Goal: Check status: Check status

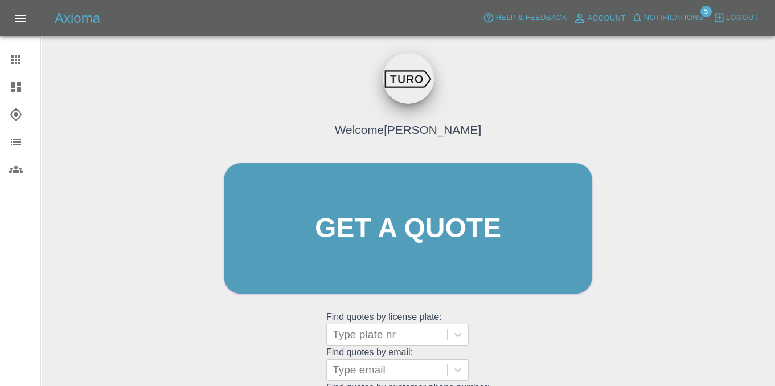
click at [663, 15] on span "Notifications" at bounding box center [673, 17] width 59 height 13
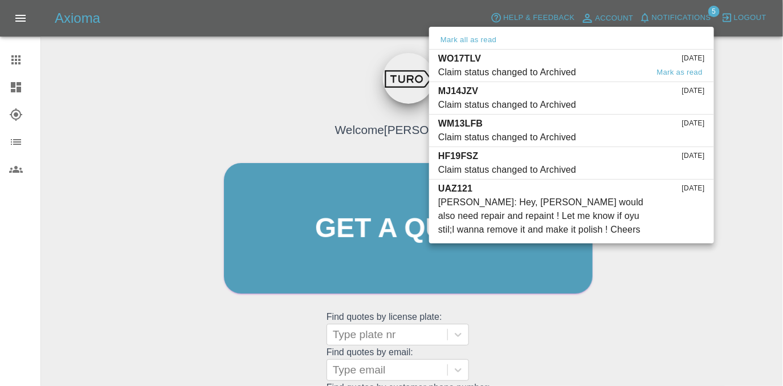
click at [514, 66] on div "Claim status changed to Archived" at bounding box center [507, 72] width 138 height 14
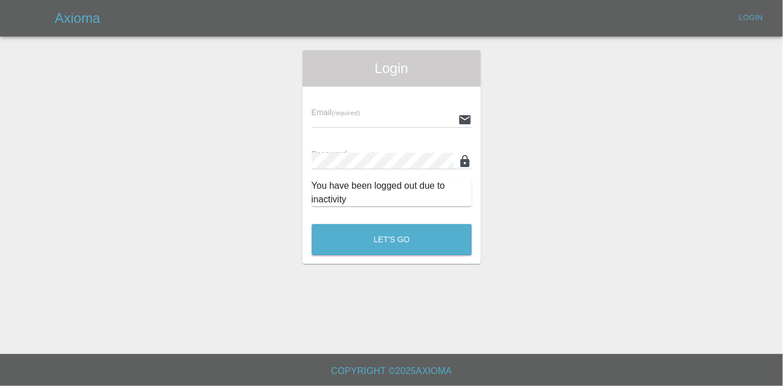
click at [374, 114] on input "text" at bounding box center [383, 119] width 142 height 17
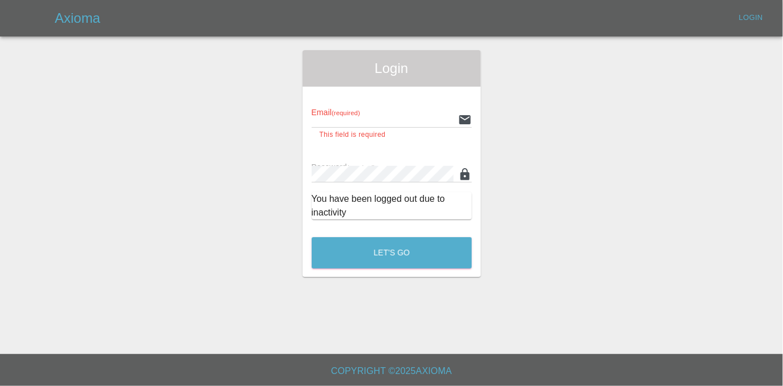
type input "[EMAIL_ADDRESS][DOMAIN_NAME]"
click at [312, 237] on button "Let's Go" at bounding box center [392, 252] width 160 height 31
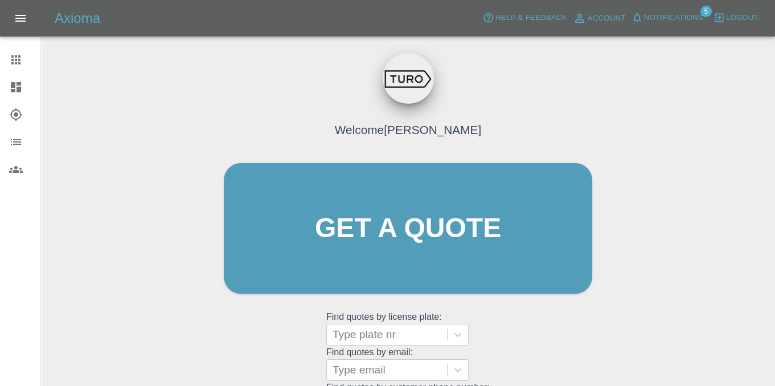
click at [658, 20] on span "Notifications" at bounding box center [673, 17] width 59 height 13
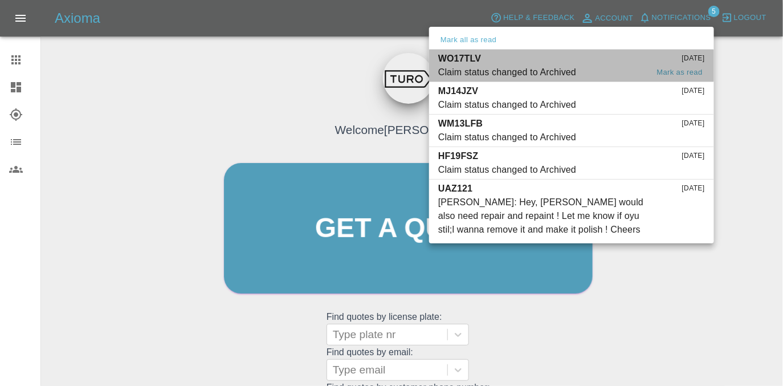
click at [551, 67] on div "Claim status changed to Archived" at bounding box center [507, 72] width 138 height 14
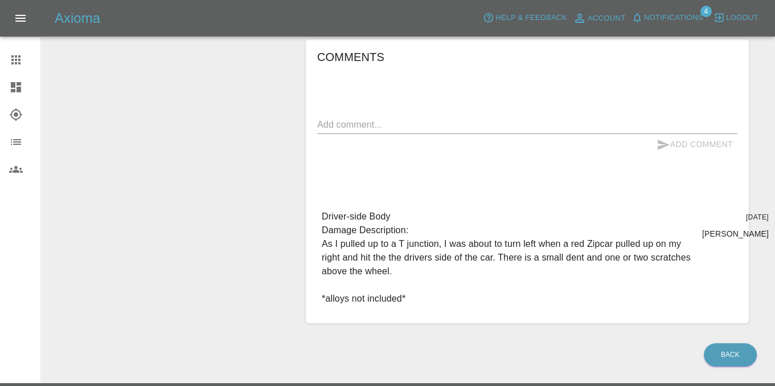
scroll to position [461, 0]
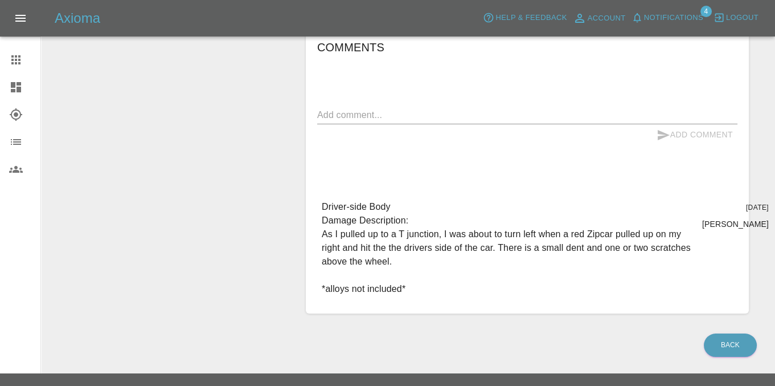
drag, startPoint x: 284, startPoint y: 183, endPoint x: 293, endPoint y: 182, distance: 9.7
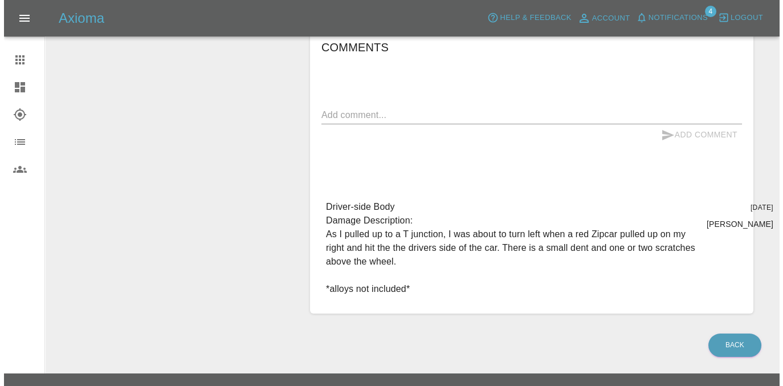
scroll to position [14, 0]
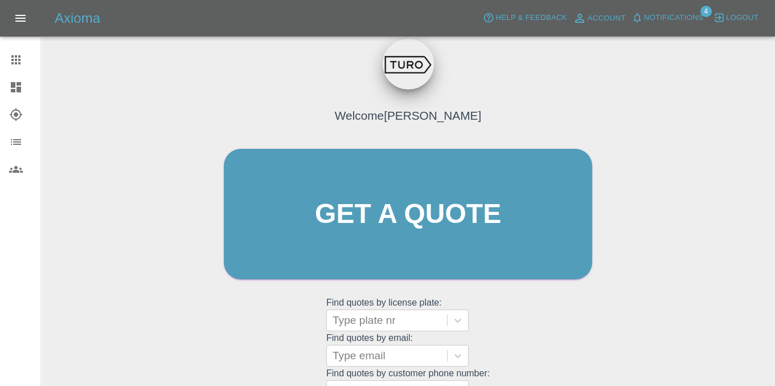
click at [671, 21] on span "Notifications" at bounding box center [673, 17] width 59 height 13
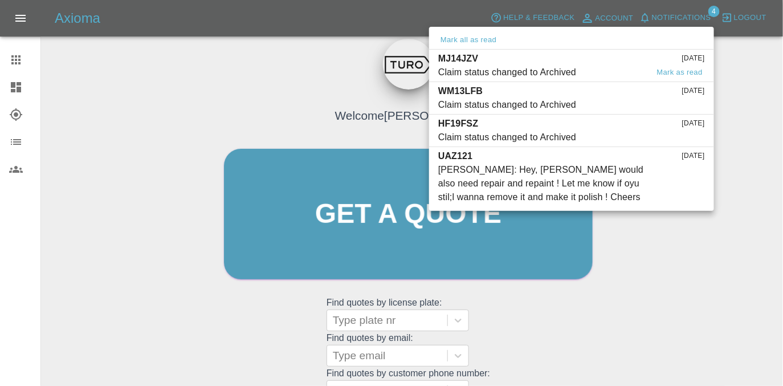
click at [615, 70] on span "Claim status changed to Archived" at bounding box center [543, 72] width 210 height 14
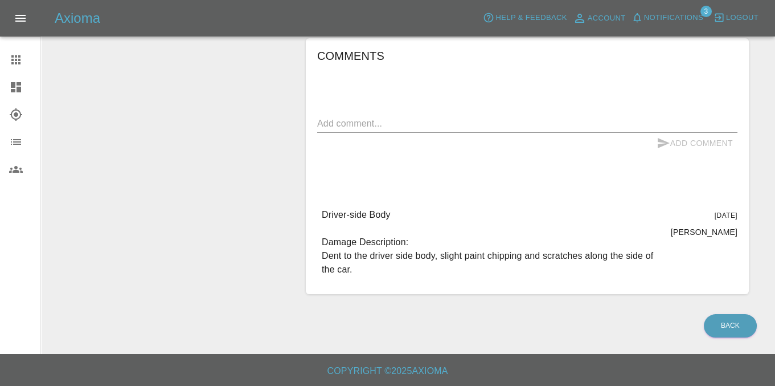
scroll to position [434, 0]
click at [681, 19] on span "Notifications" at bounding box center [673, 17] width 59 height 13
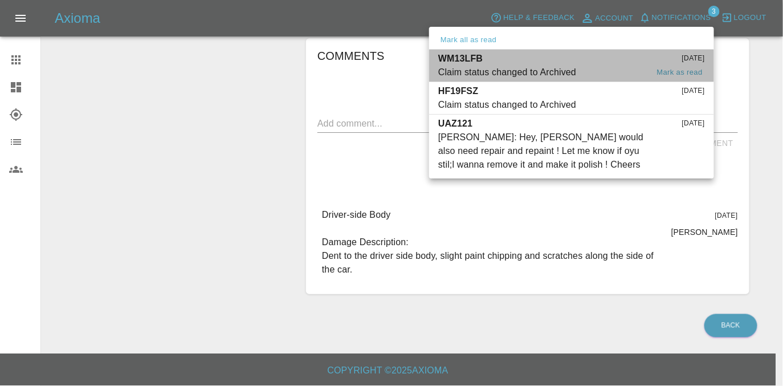
drag, startPoint x: 584, startPoint y: 64, endPoint x: 565, endPoint y: 65, distance: 18.8
click at [583, 65] on div "WM13LFB [DATE] Claim status changed to Archived Mark as read" at bounding box center [571, 65] width 267 height 27
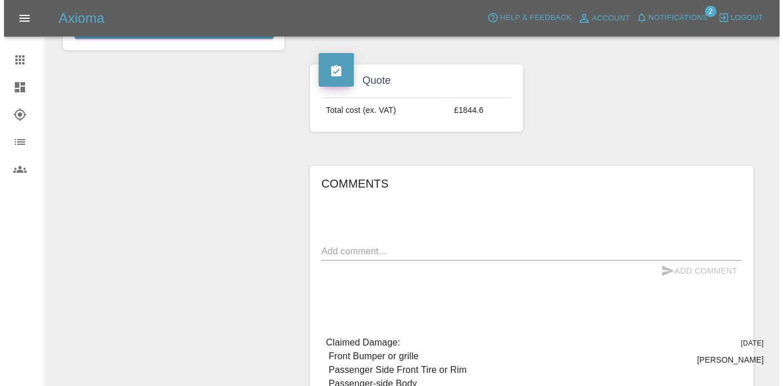
scroll to position [325, 0]
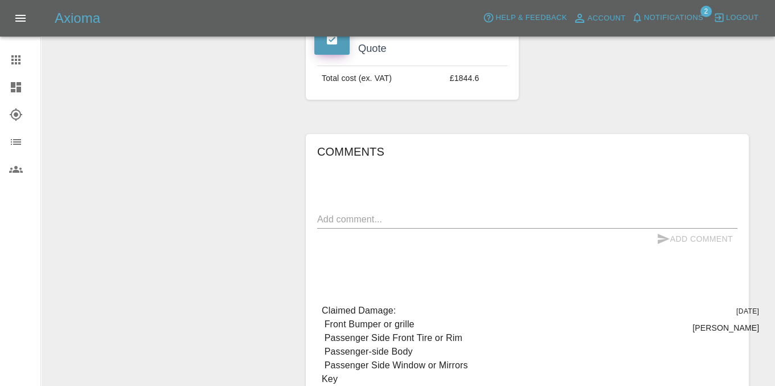
click at [665, 11] on span "Notifications" at bounding box center [673, 17] width 59 height 13
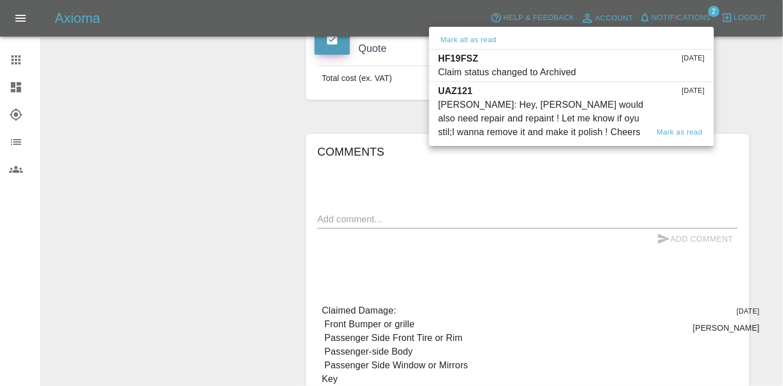
drag, startPoint x: 610, startPoint y: 71, endPoint x: 595, endPoint y: 73, distance: 15.0
click at [610, 72] on span "Claim status changed to Archived" at bounding box center [543, 72] width 210 height 14
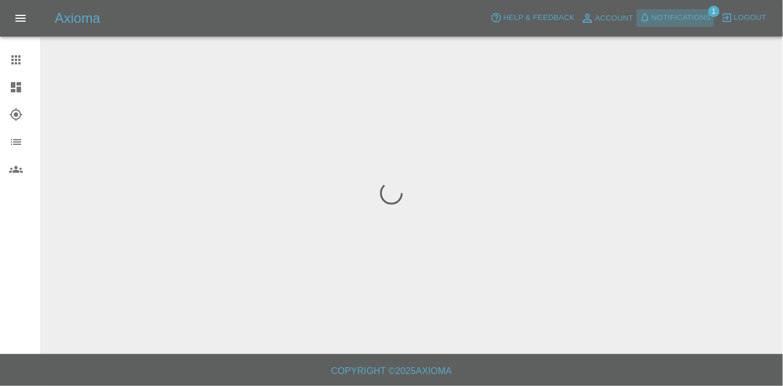
click at [678, 23] on span "Notifications" at bounding box center [681, 17] width 59 height 13
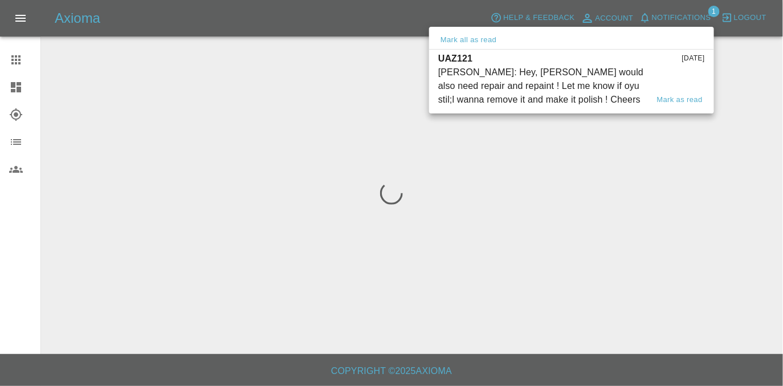
click at [581, 84] on div "[PERSON_NAME]: Hey, [PERSON_NAME] would also need repair and repaint ! Let me k…" at bounding box center [543, 85] width 210 height 41
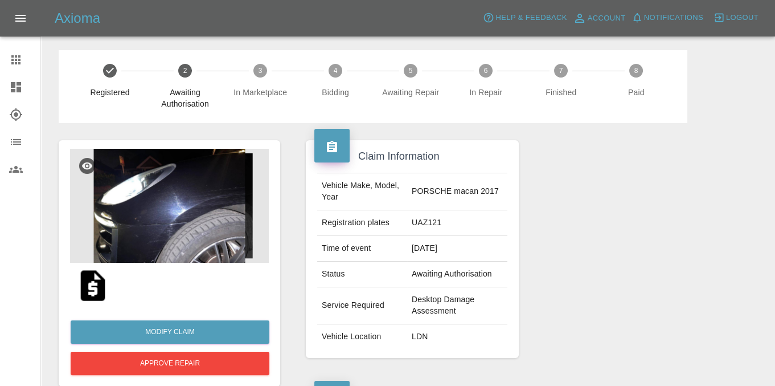
click at [163, 202] on img at bounding box center [169, 206] width 199 height 114
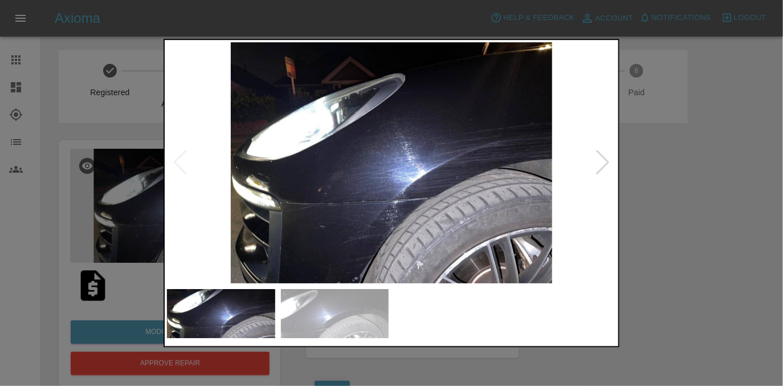
click at [223, 308] on img at bounding box center [221, 313] width 108 height 49
click at [226, 312] on img at bounding box center [221, 313] width 108 height 49
click at [335, 318] on img at bounding box center [335, 313] width 108 height 49
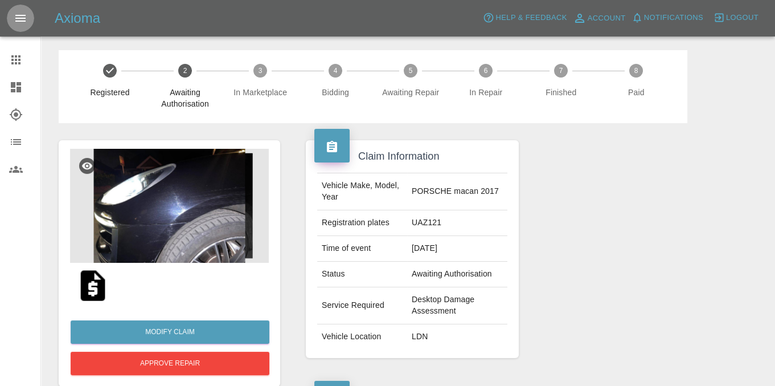
click at [19, 20] on icon "Open drawer" at bounding box center [21, 18] width 14 height 14
